Goal: Information Seeking & Learning: Check status

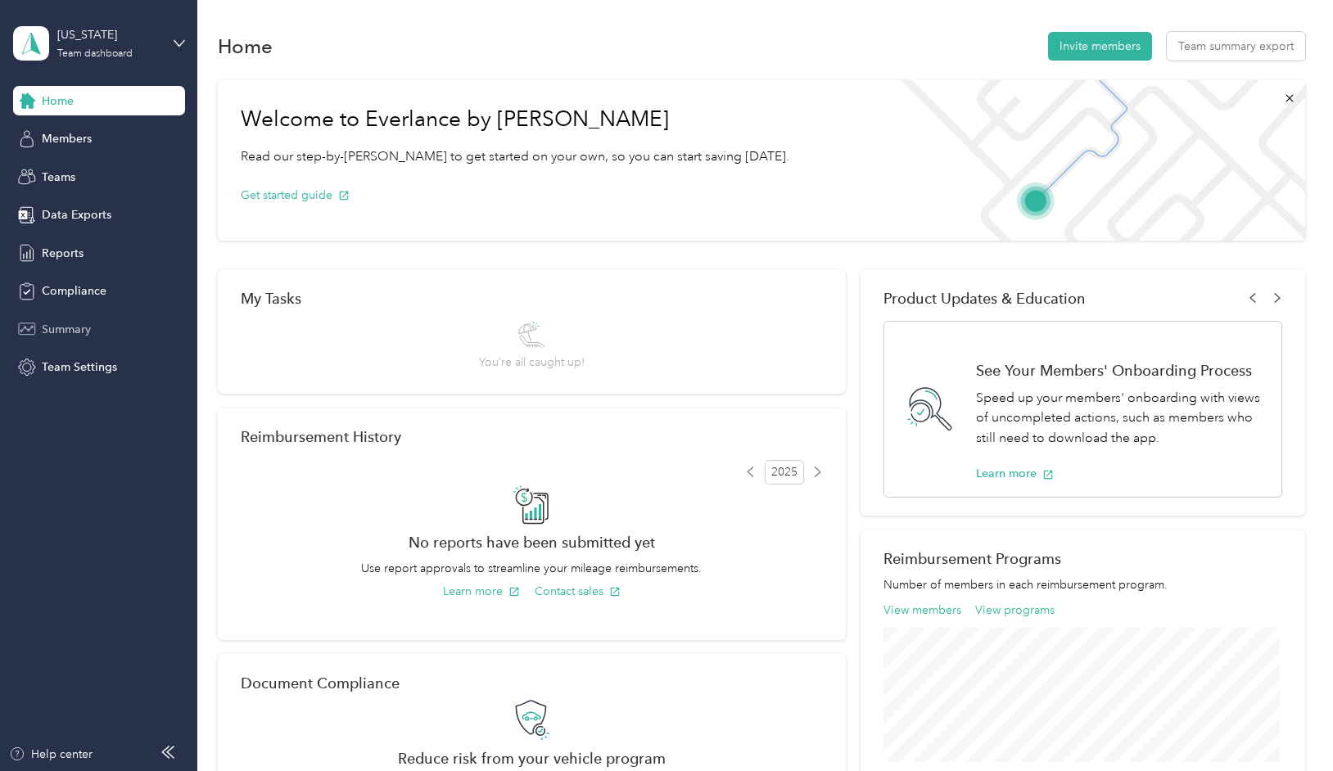
click at [74, 329] on span "Summary" at bounding box center [66, 329] width 49 height 17
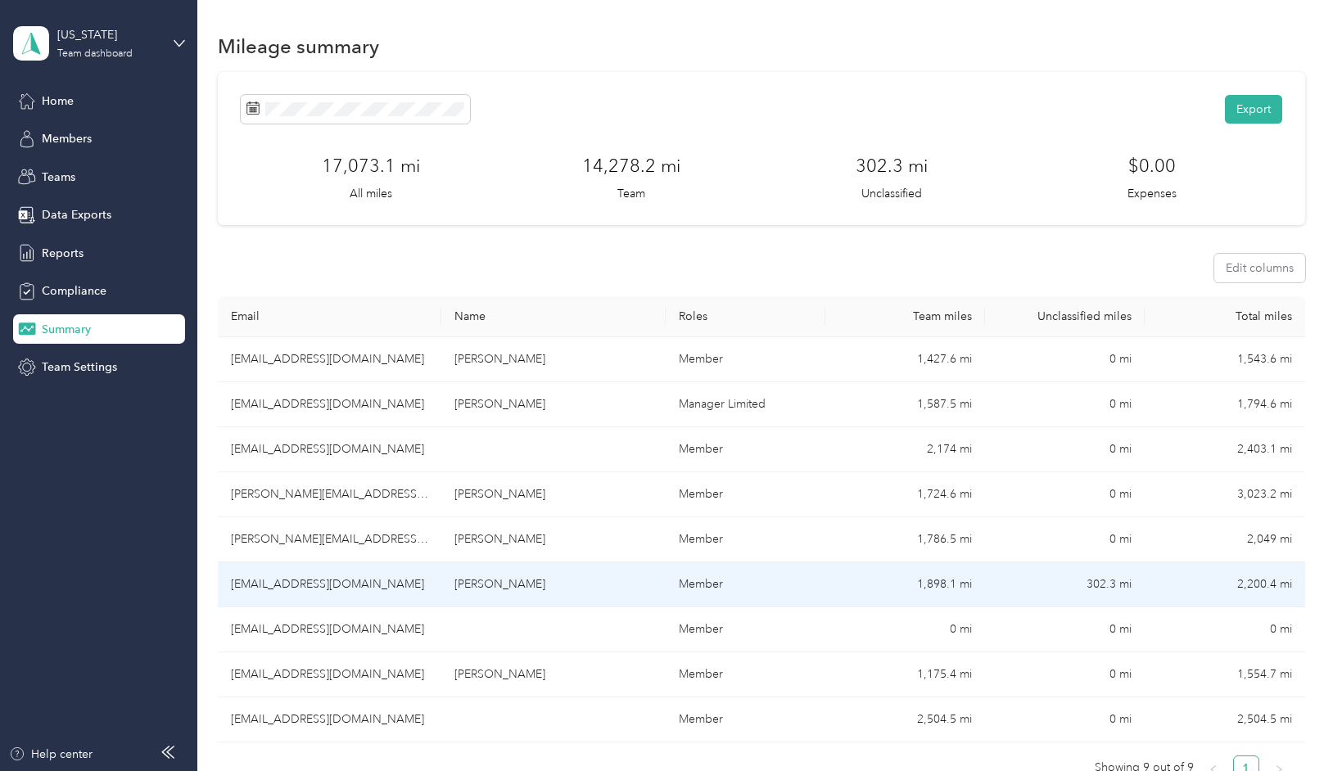
click at [941, 576] on td "1,898.1 mi" at bounding box center [905, 585] width 160 height 45
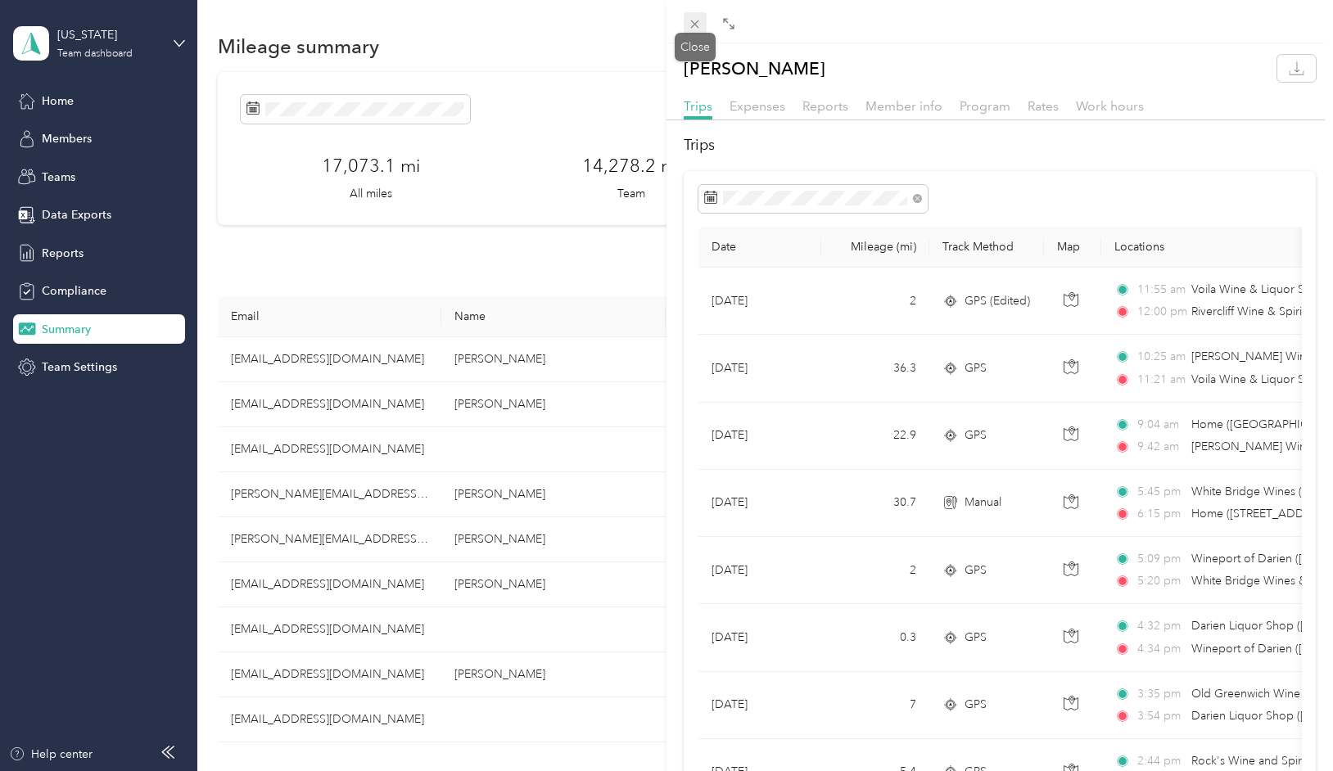
click at [692, 24] on icon at bounding box center [695, 24] width 14 height 14
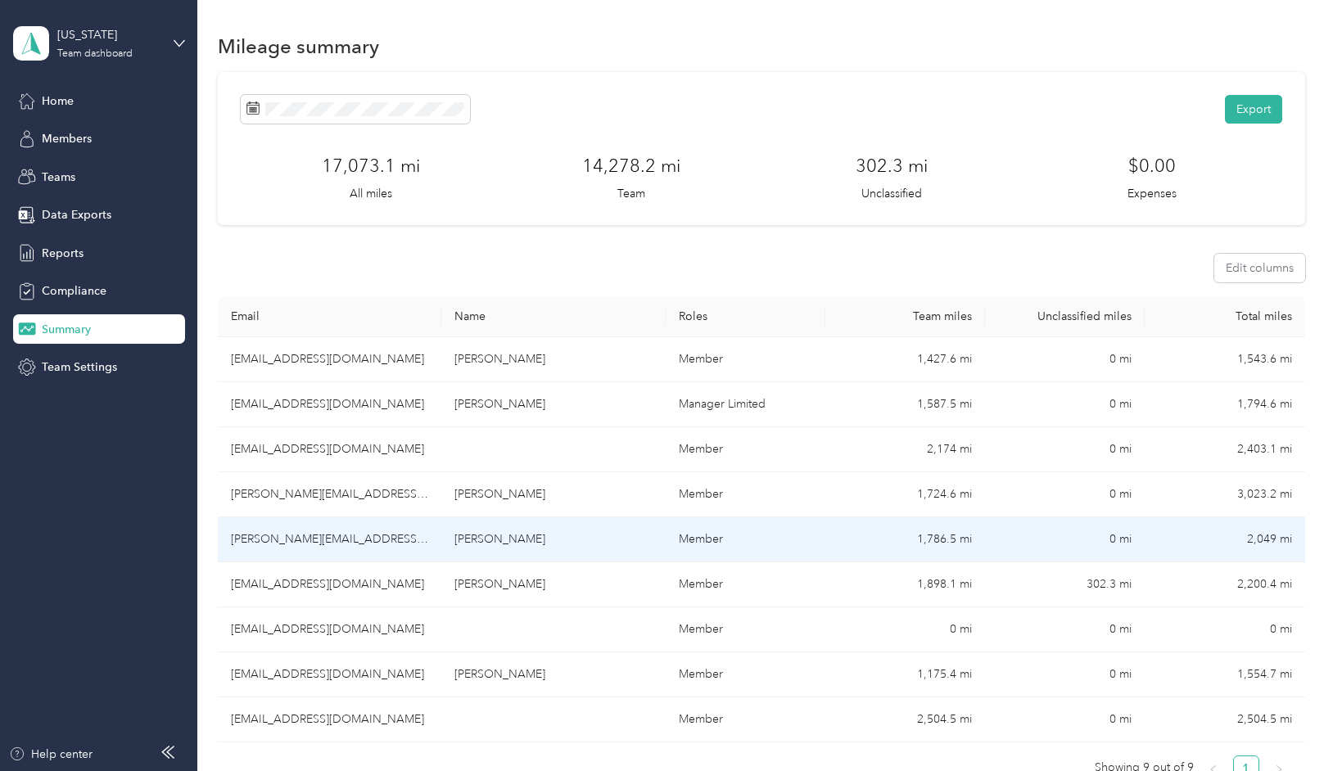
click at [945, 536] on td "1,786.5 mi" at bounding box center [905, 540] width 160 height 45
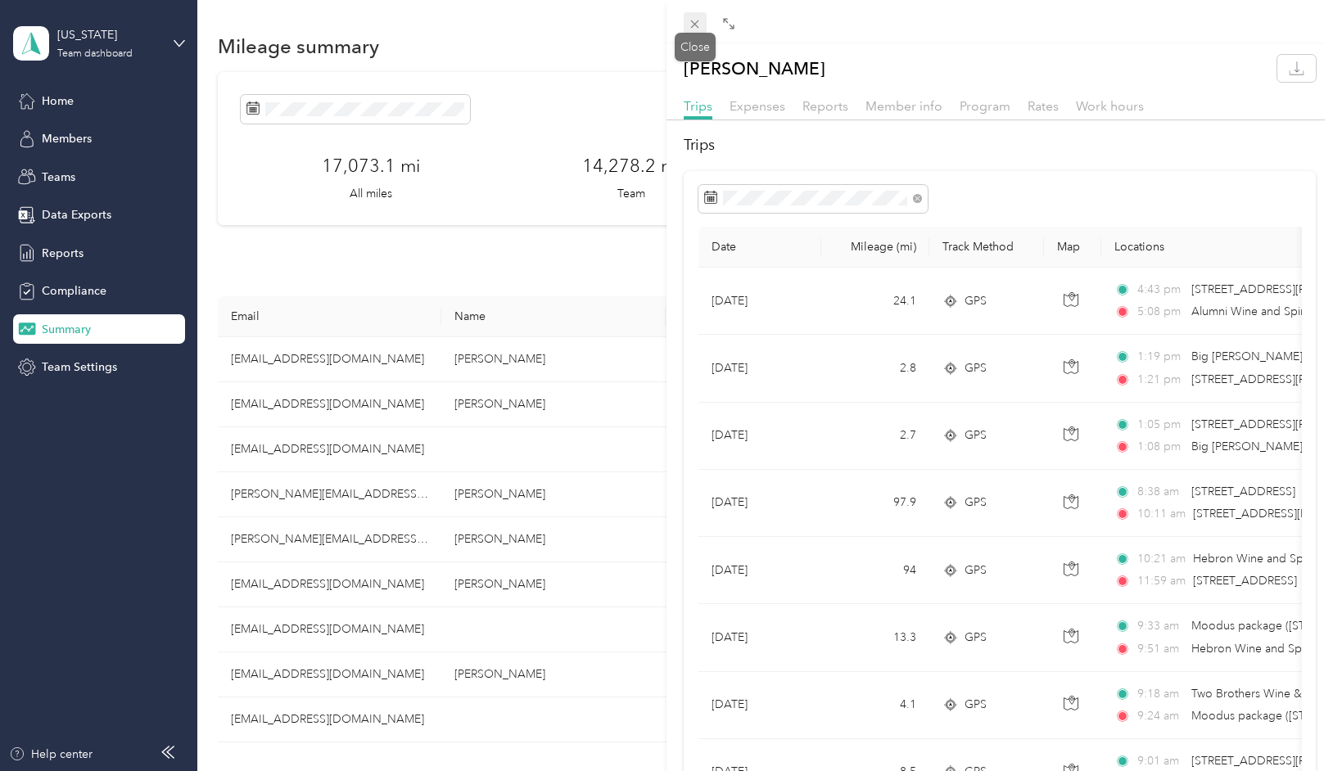
click at [694, 23] on icon at bounding box center [695, 24] width 14 height 14
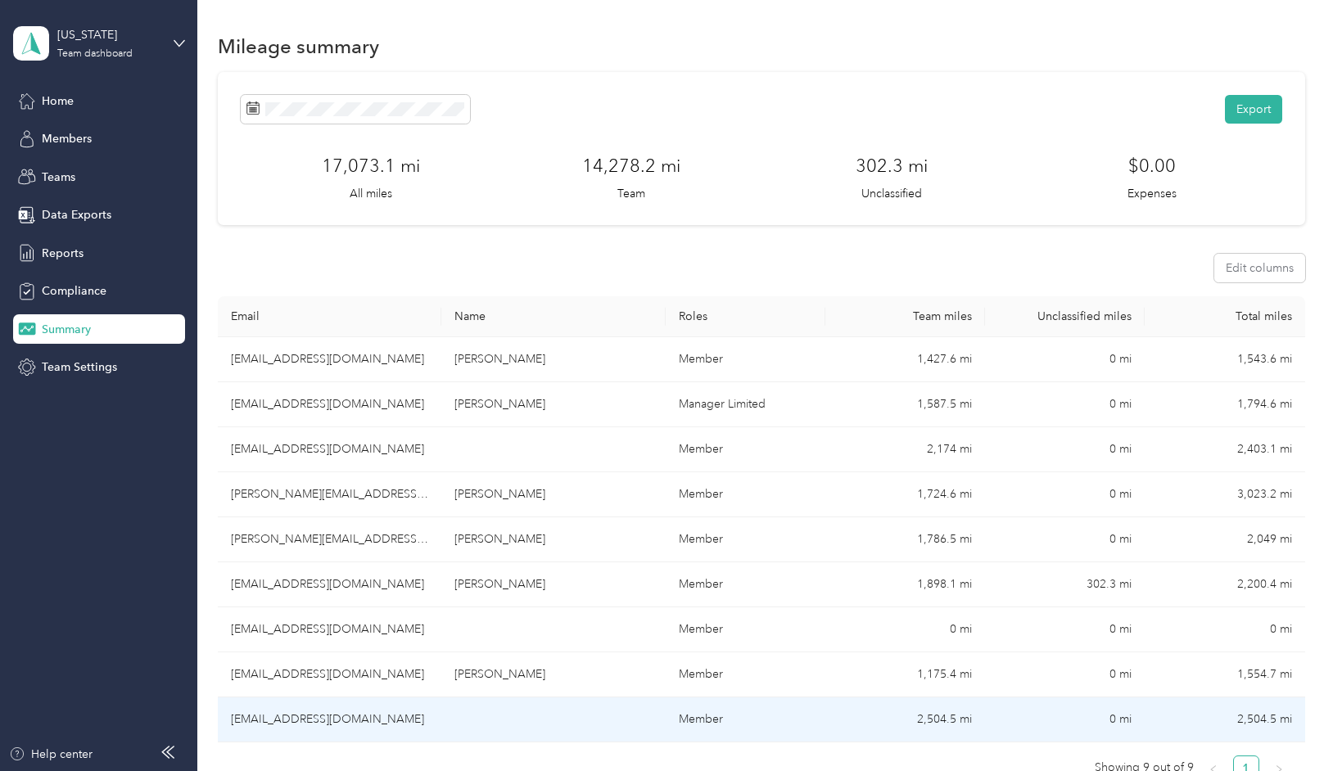
click at [942, 715] on td "2,504.5 mi" at bounding box center [905, 720] width 160 height 45
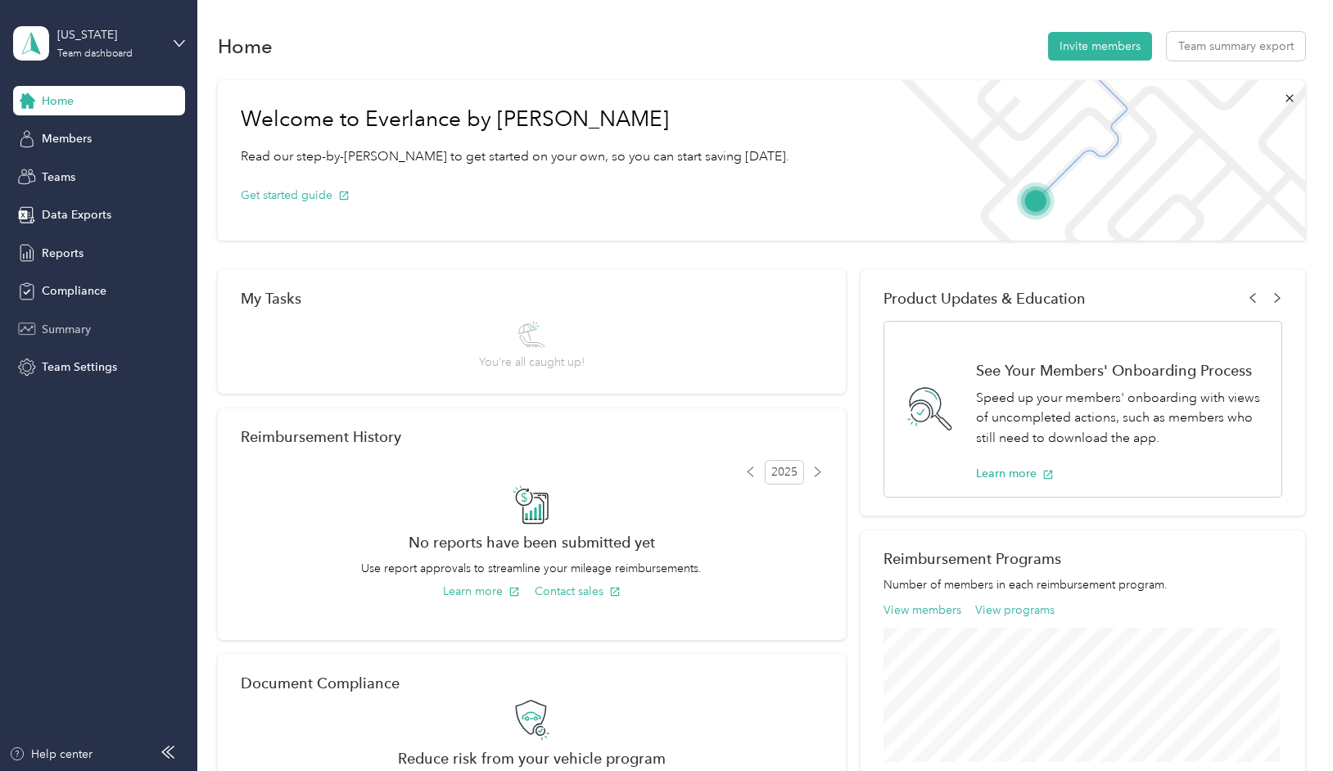
click at [63, 329] on span "Summary" at bounding box center [66, 329] width 49 height 17
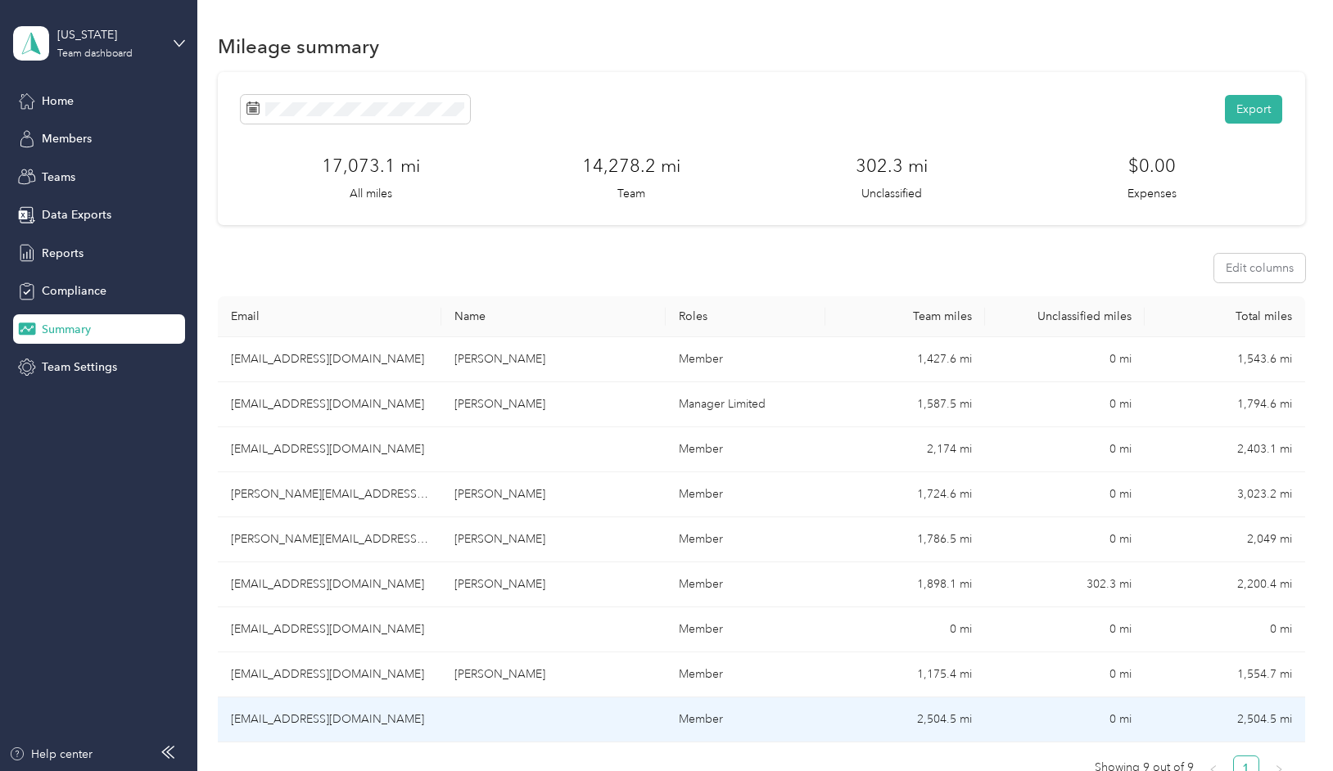
click at [942, 714] on td "2,504.5 mi" at bounding box center [905, 720] width 160 height 45
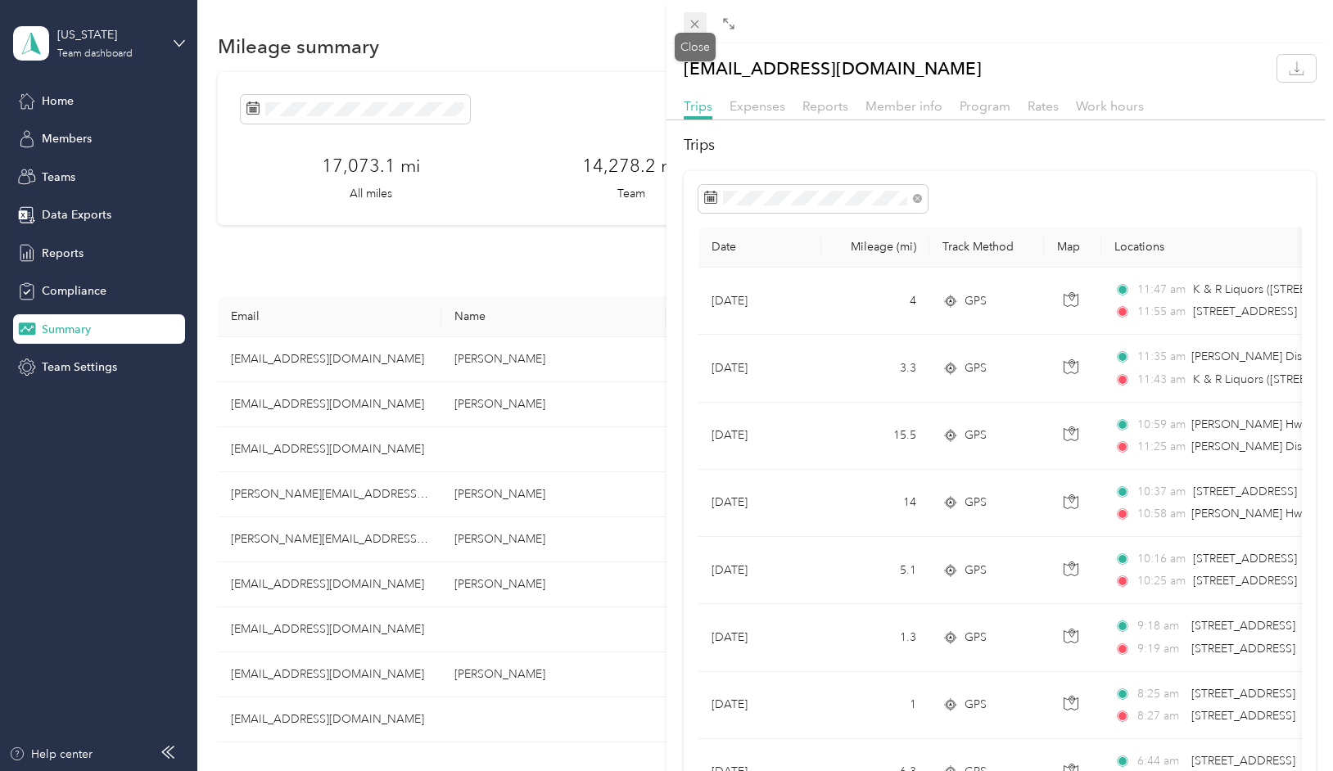
click at [696, 23] on icon at bounding box center [695, 24] width 14 height 14
